Goal: Use online tool/utility: Utilize a website feature to perform a specific function

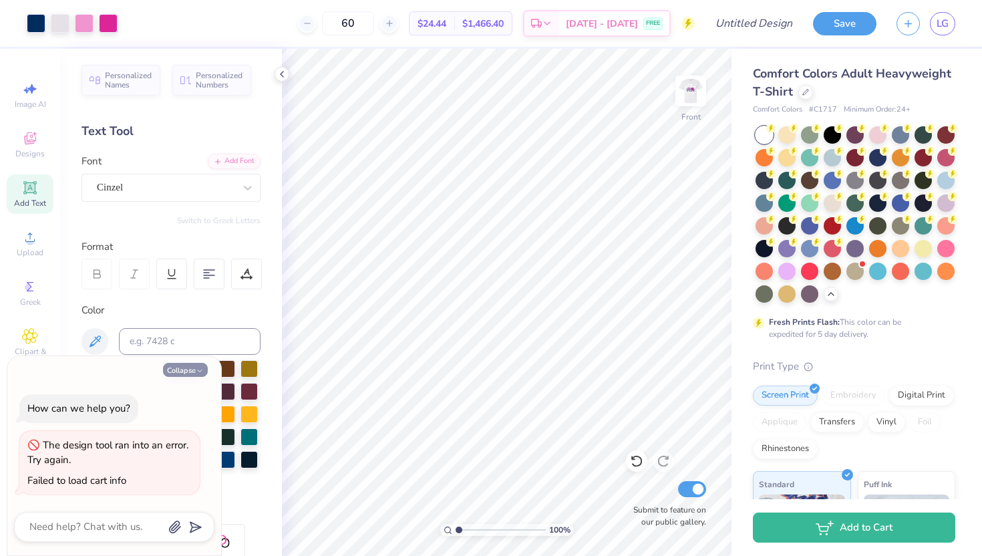
scroll to position [41, 0]
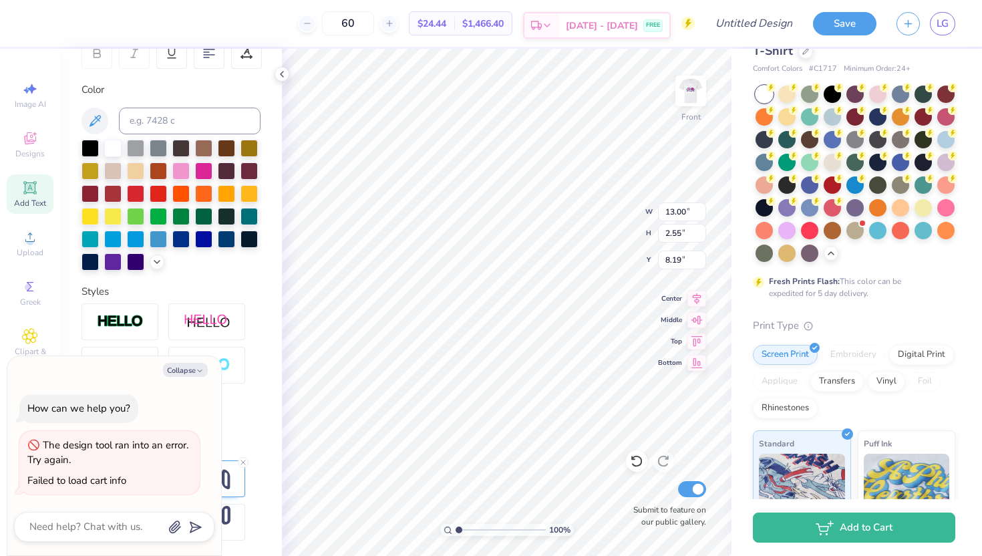
type textarea "x"
type input "1.37"
type input "15.13"
type textarea "x"
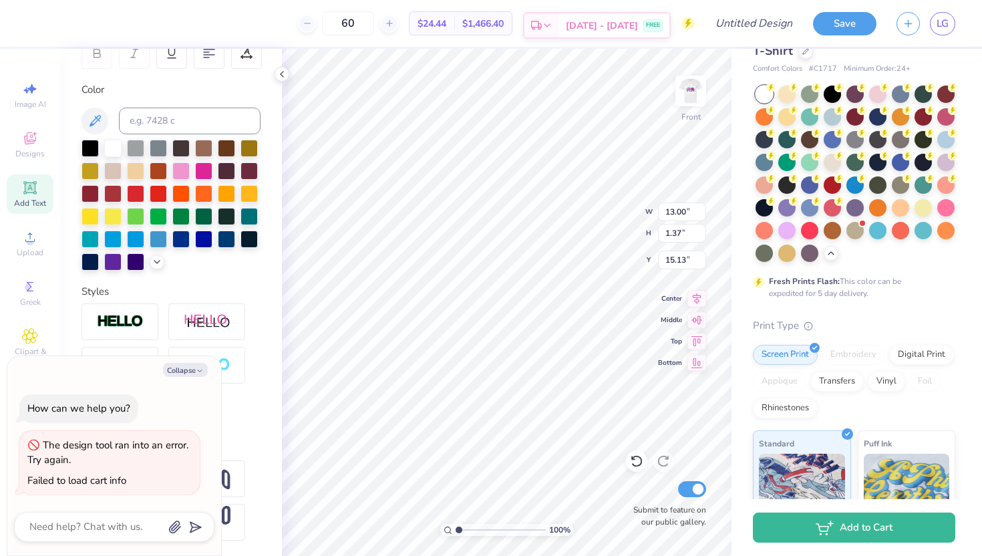
type textarea "F"
type textarea "x"
type textarea "Fal"
type textarea "x"
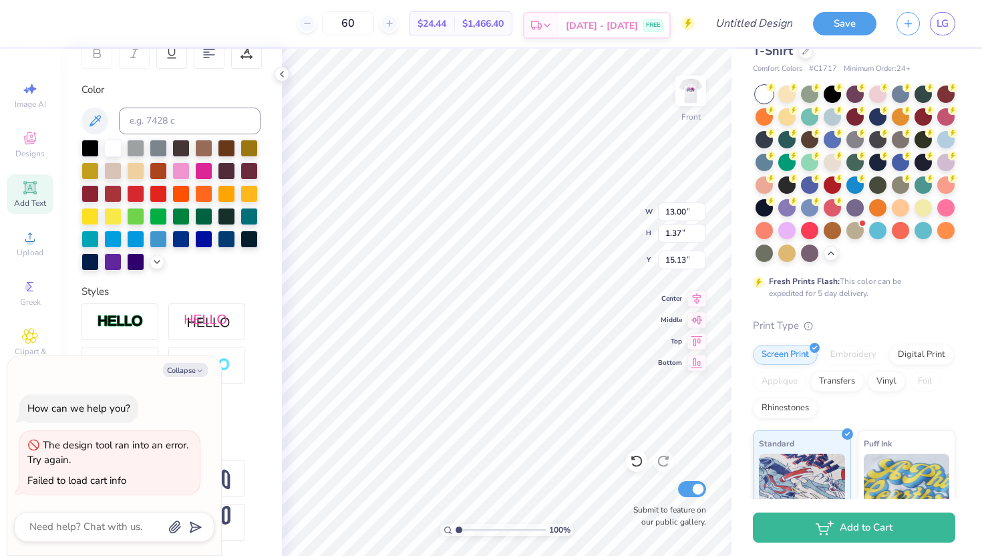
type textarea "Fall"
type textarea "x"
type textarea "Fall"
type textarea "x"
type textarea "Fall 2"
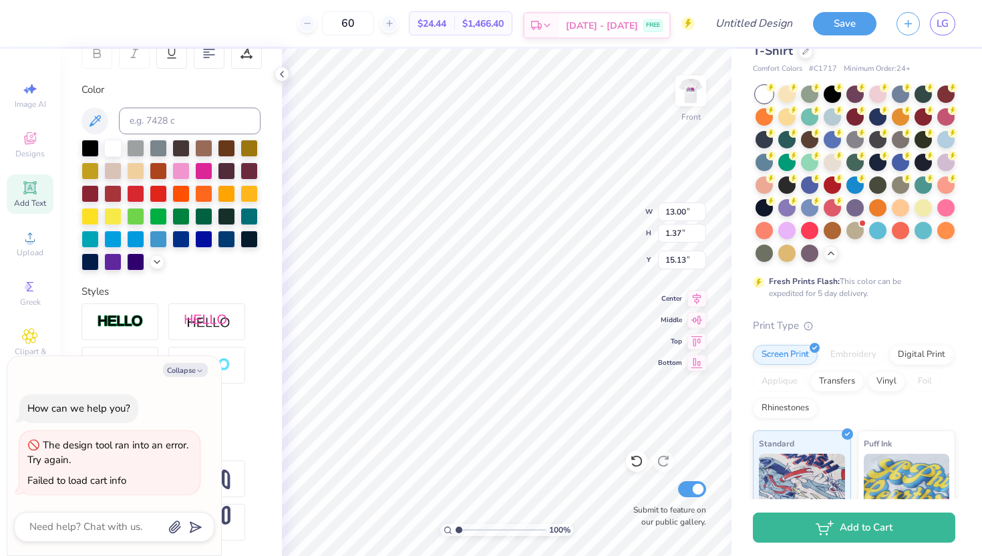
type textarea "x"
type textarea "Fall 202"
type textarea "x"
type textarea "Fall 2025"
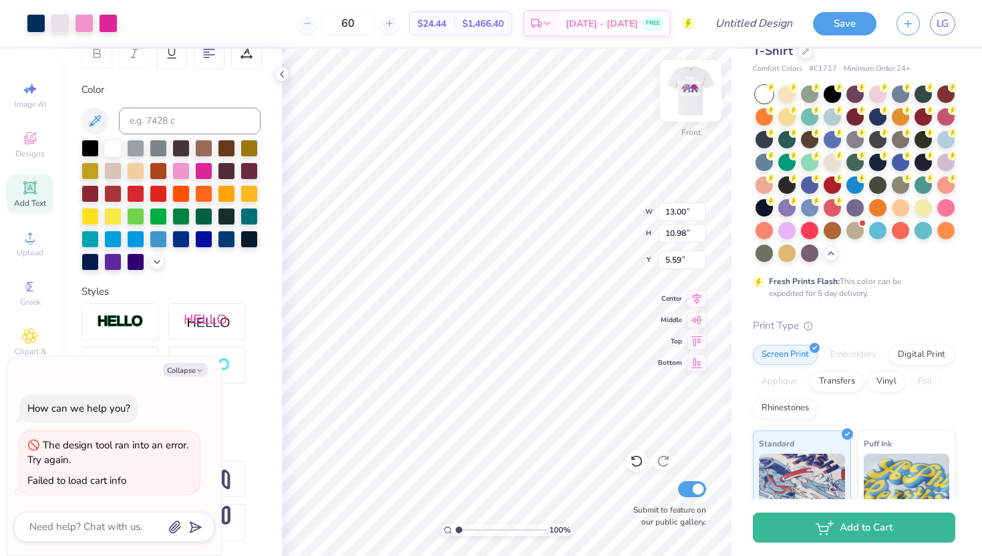
click at [699, 94] on img at bounding box center [690, 90] width 53 height 53
type textarea "x"
type input "5.37"
type input "4.54"
type input "9.45"
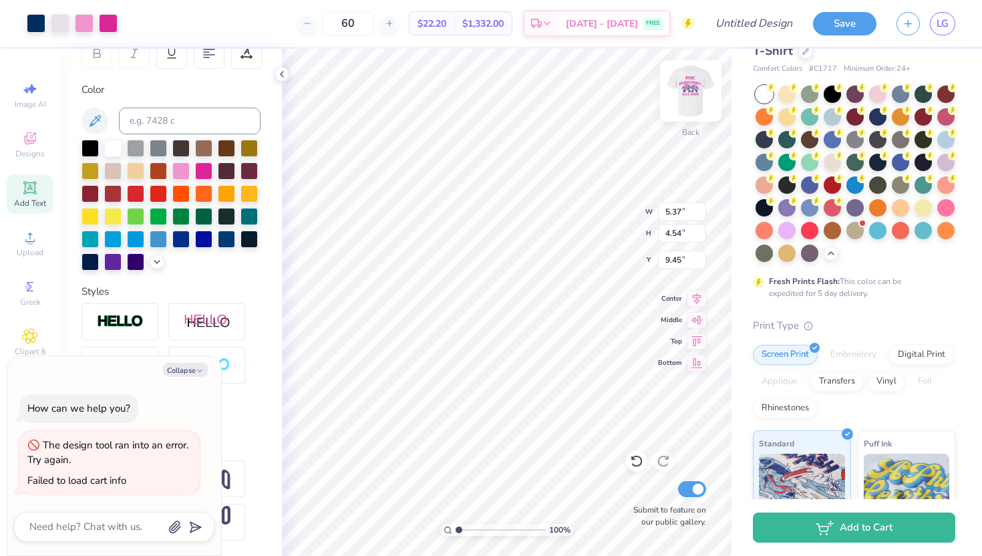
type textarea "x"
type input "10.25"
type input "8.66"
type input "5.34"
type textarea "x"
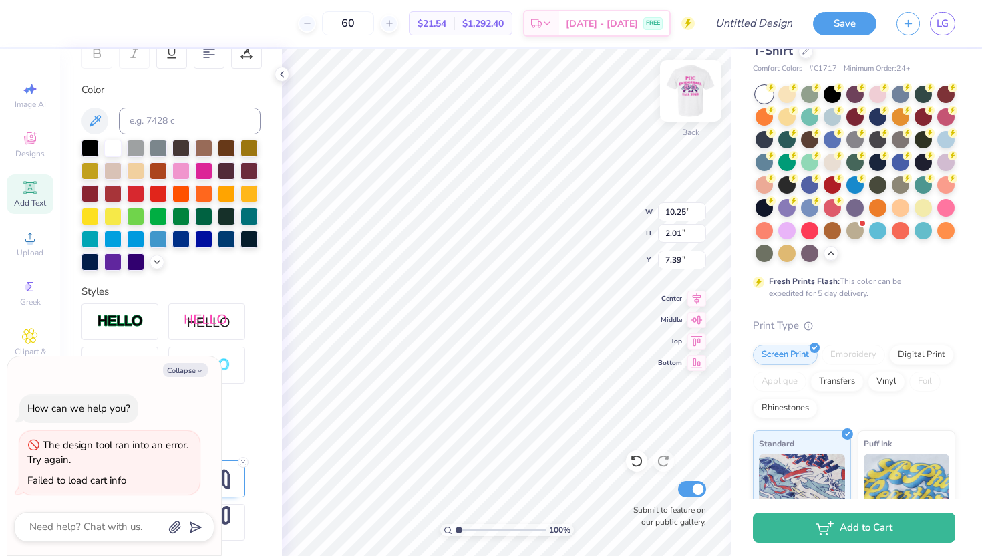
type input "0.43"
type input "0.22"
type input "9.28"
type textarea "x"
type input "0.36"
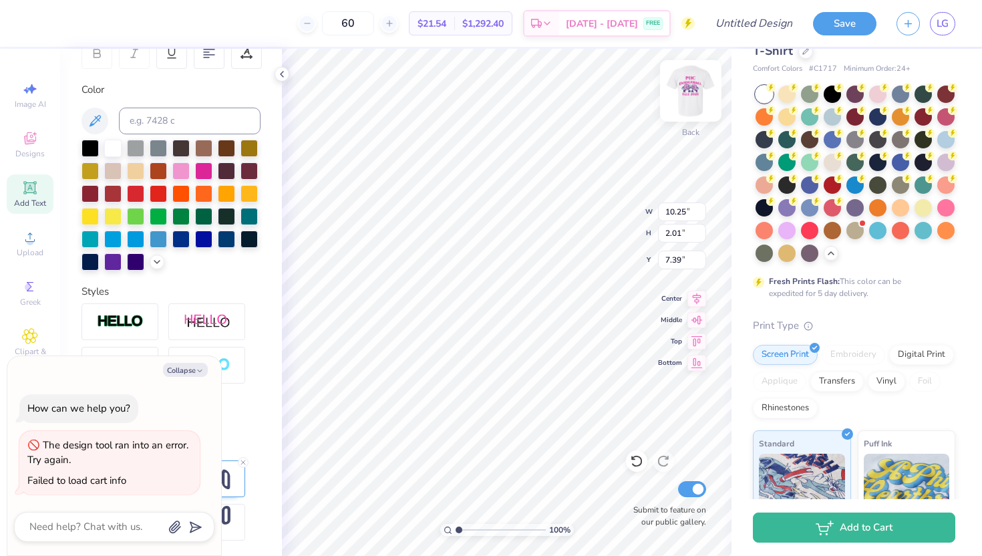
type input "0.19"
type input "9.28"
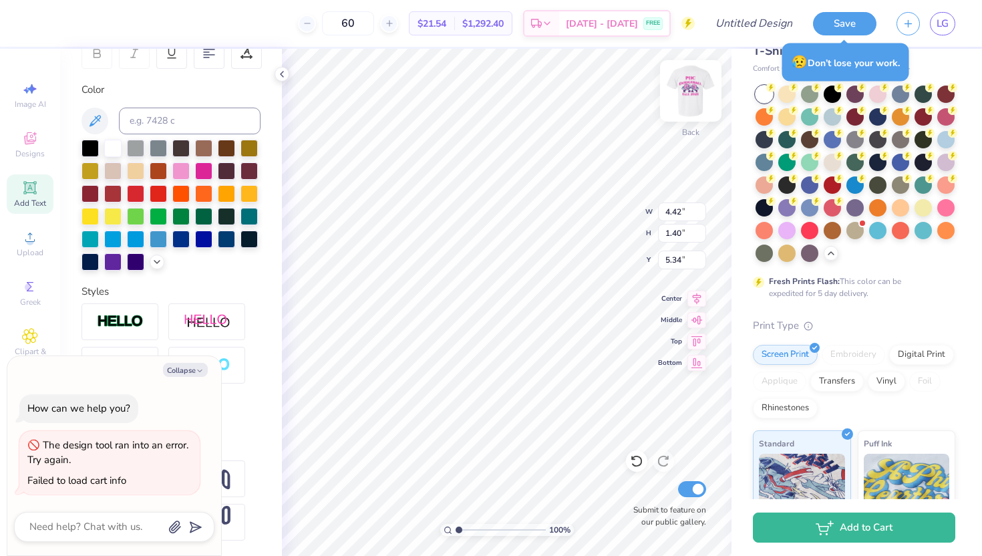
type textarea "x"
type input "3.48"
type textarea "x"
type input "10.25"
type input "2.01"
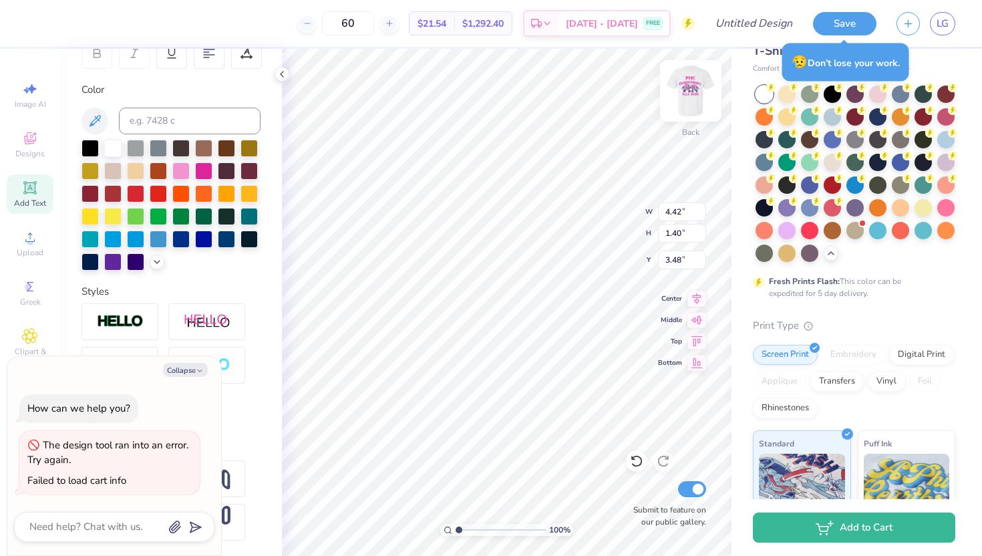
type input "7.44"
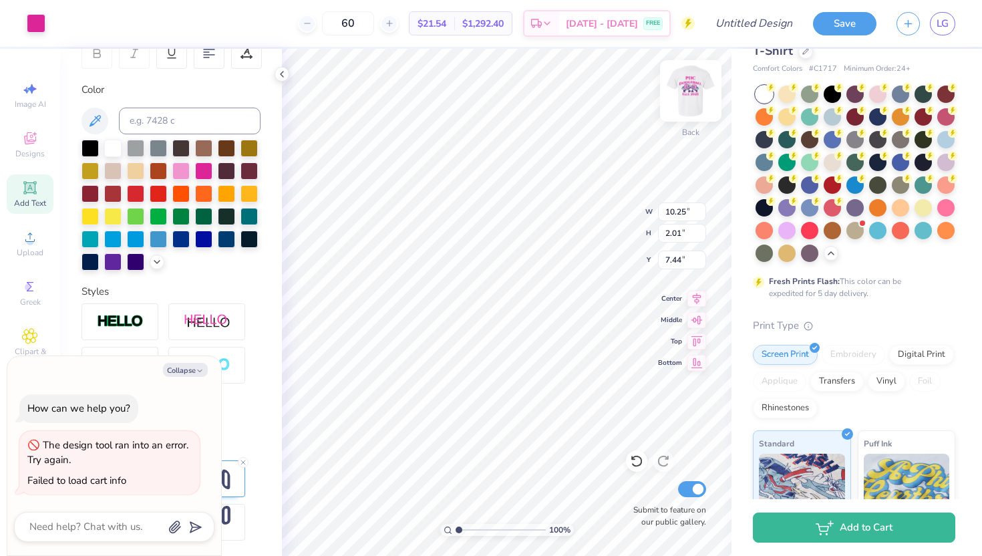
type textarea "x"
type input "4.18"
click at [693, 297] on icon at bounding box center [696, 297] width 19 height 16
type textarea "x"
type input "10.25"
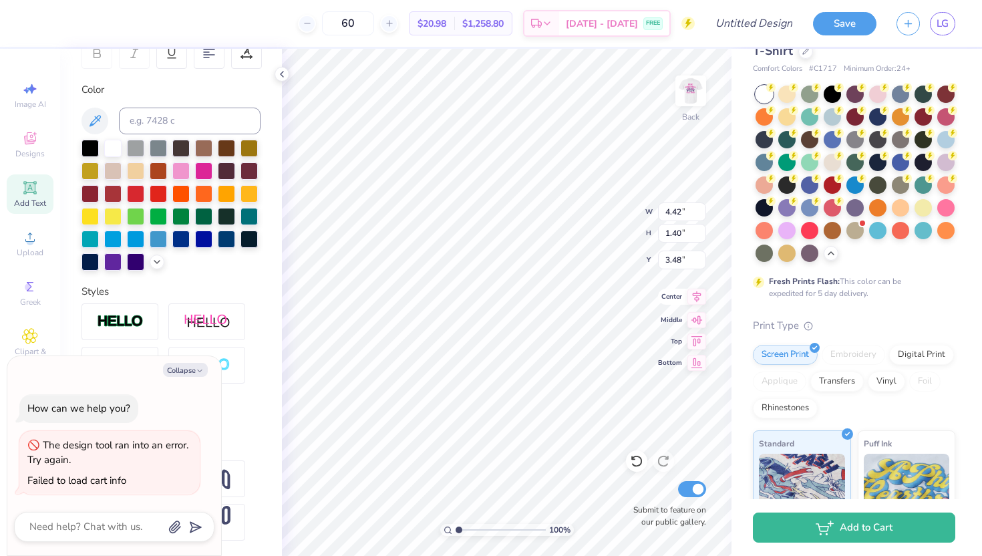
type input "2.01"
type input "4.18"
click at [694, 298] on icon at bounding box center [697, 296] width 9 height 11
type textarea "x"
type input "7.36"
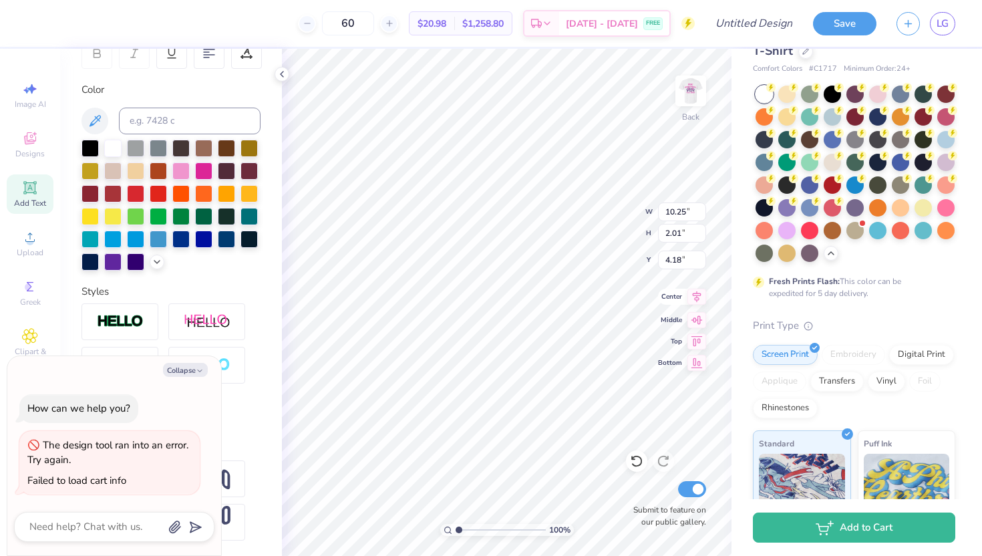
type input "1.18"
type input "12.81"
click at [699, 301] on icon at bounding box center [696, 297] width 19 height 16
type textarea "x"
type input "10.25"
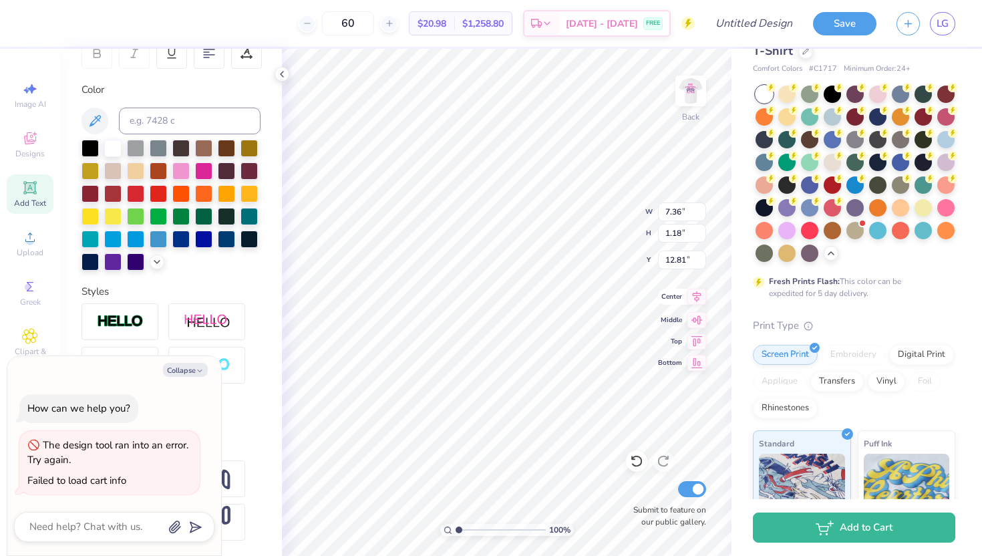
type input "2.01"
type input "4.18"
type textarea "x"
type input "5.39"
type textarea "x"
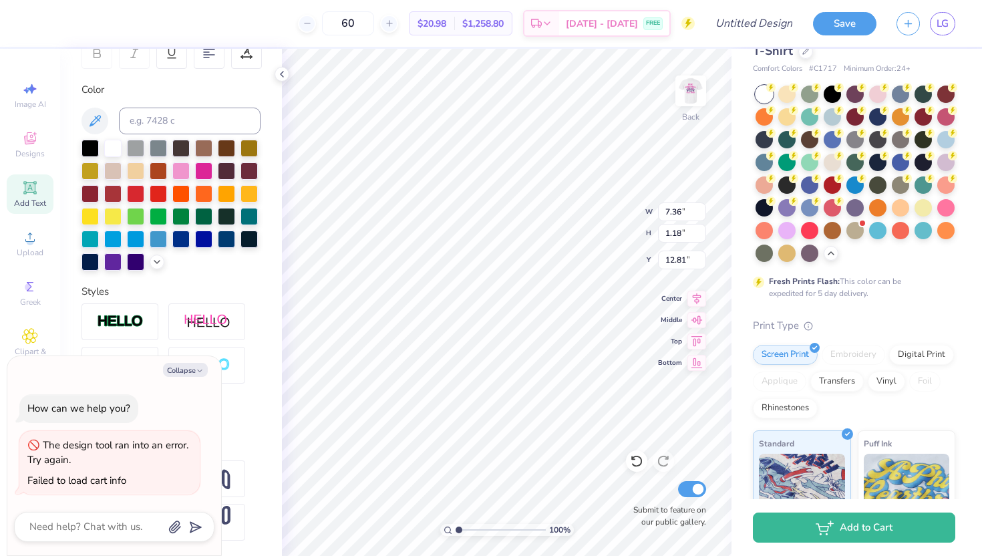
type input "7.41"
type textarea "x"
type input "4.34"
type input "2.17"
type input "6.42"
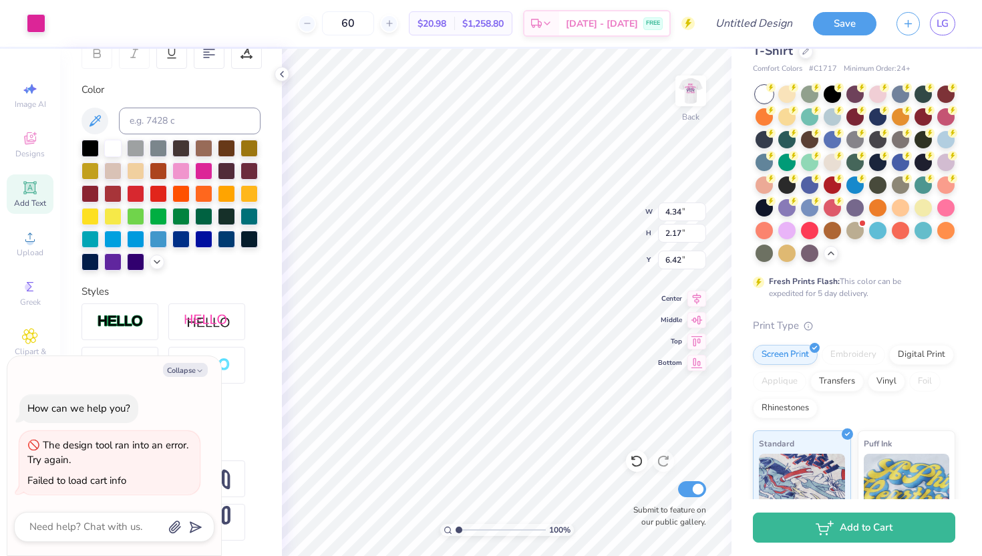
type textarea "x"
type input "4.69"
click at [690, 100] on img at bounding box center [690, 90] width 53 height 53
click at [689, 101] on img at bounding box center [690, 90] width 53 height 53
click at [696, 88] on img at bounding box center [690, 90] width 53 height 53
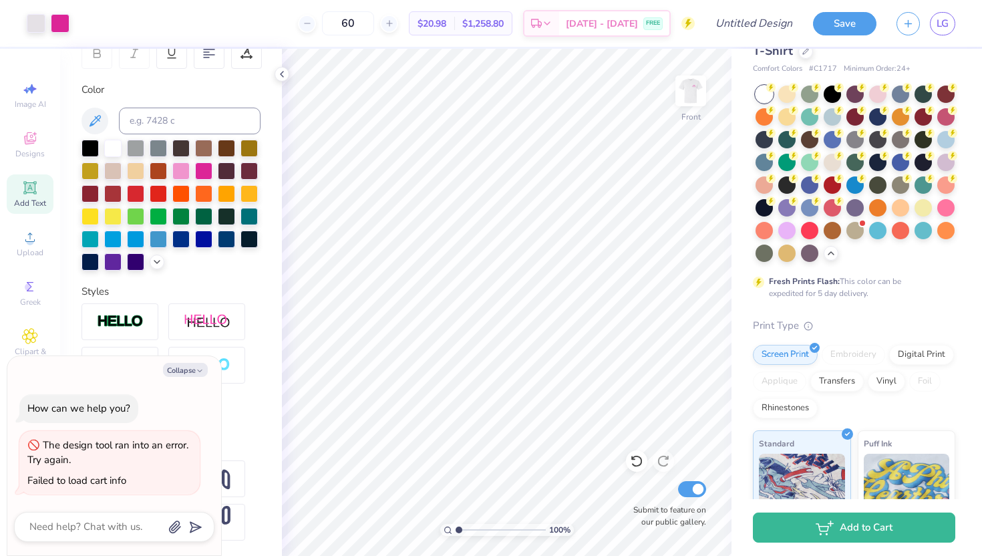
type textarea "x"
